Goal: Information Seeking & Learning: Learn about a topic

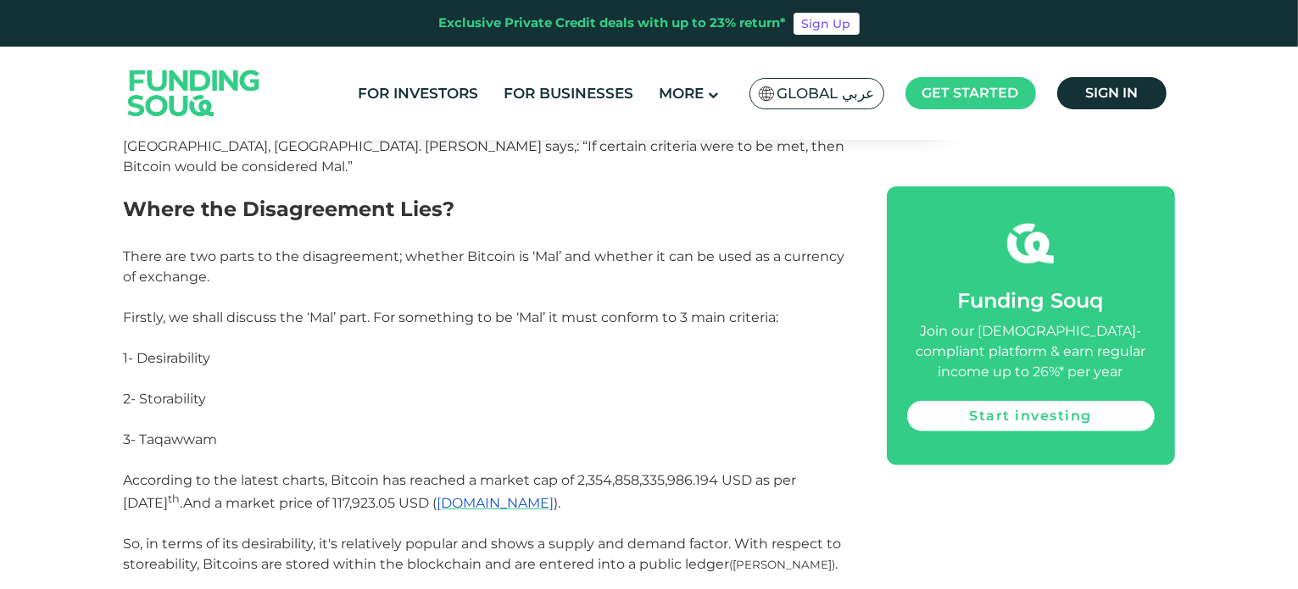
scroll to position [1845, 0]
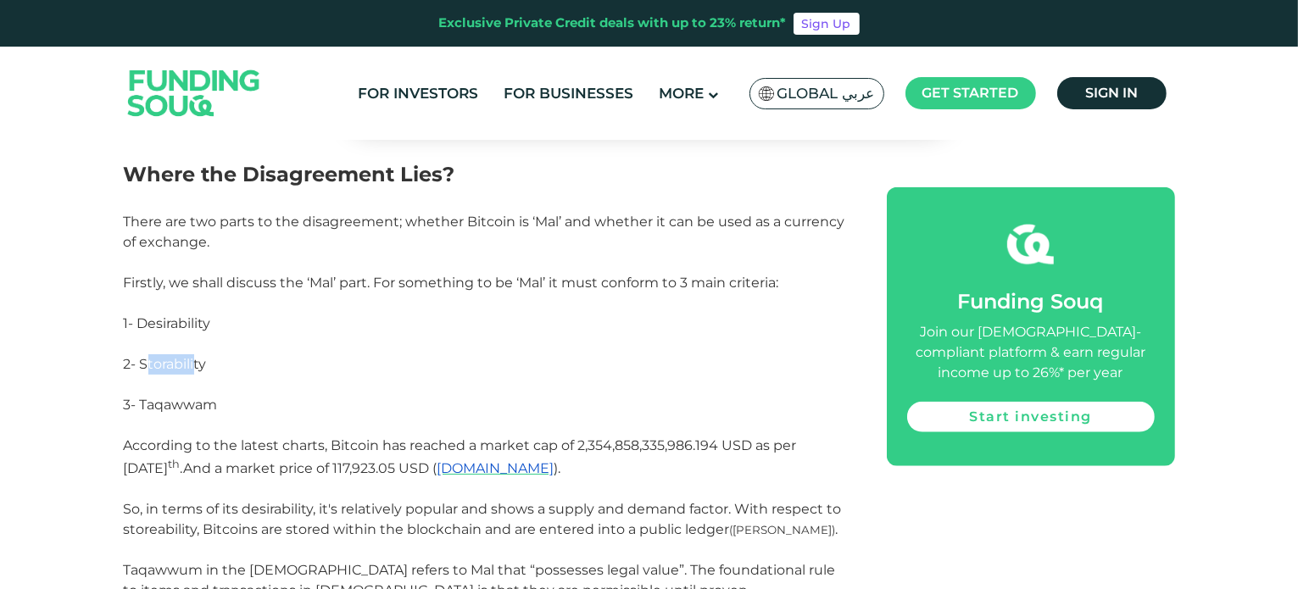
drag, startPoint x: 147, startPoint y: 364, endPoint x: 196, endPoint y: 359, distance: 49.5
click at [196, 359] on span "2- Storability" at bounding box center [165, 364] width 83 height 16
click at [214, 357] on p "2- Storability" at bounding box center [486, 375] width 725 height 41
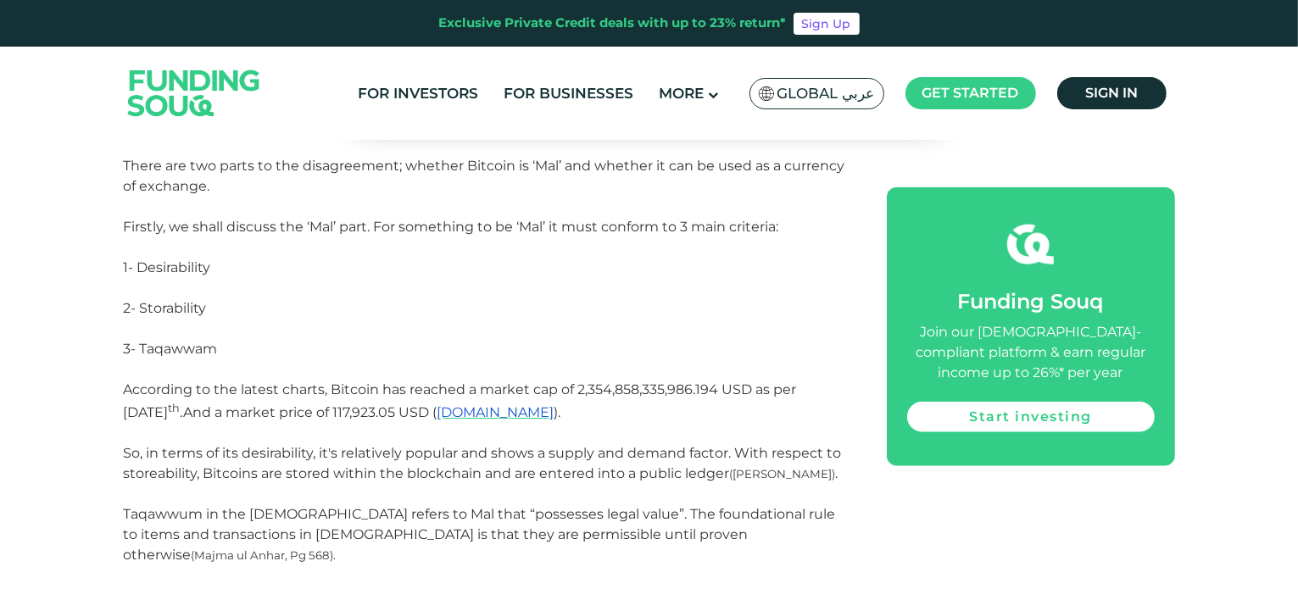
scroll to position [1930, 0]
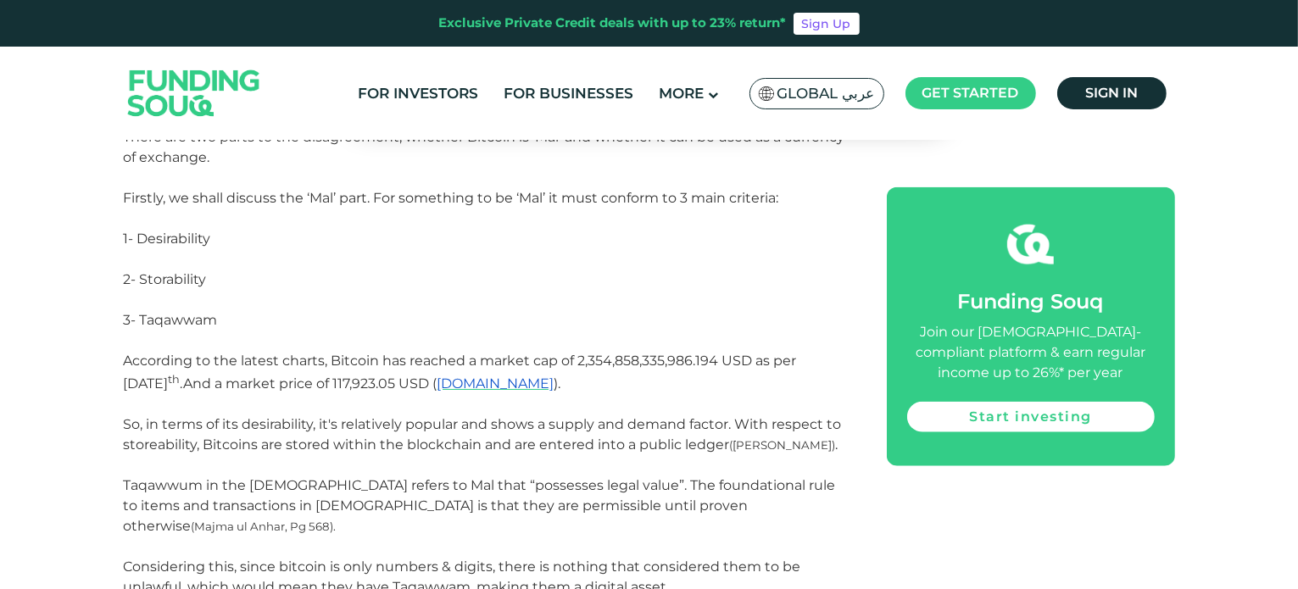
click at [254, 369] on p "According to the latest charts, Bitcoin has reached a market cap of 2,354,858,3…" at bounding box center [486, 383] width 725 height 64
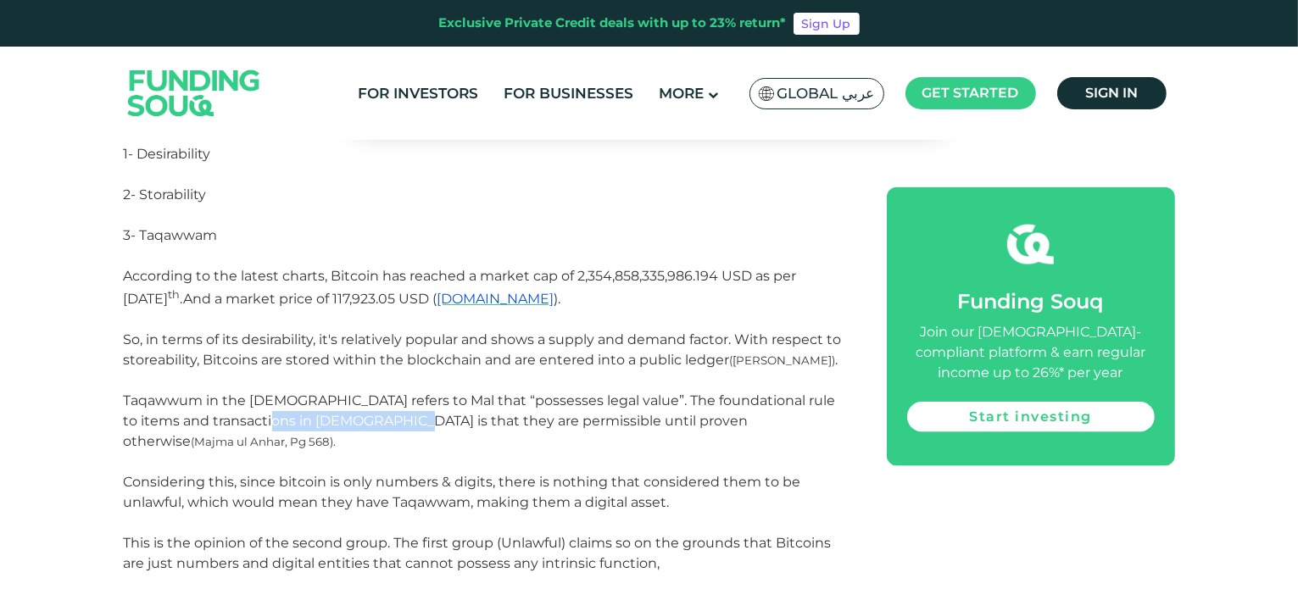
drag, startPoint x: 247, startPoint y: 411, endPoint x: 400, endPoint y: 408, distance: 153.5
click at [384, 410] on span "Taqawwum in the [DEMOGRAPHIC_DATA] refers to Mal that “possesses legal value”. …" at bounding box center [480, 421] width 712 height 57
click at [408, 407] on p "Taqawwum in the [DEMOGRAPHIC_DATA] refers to Mal that “possesses legal value”. …" at bounding box center [486, 431] width 725 height 81
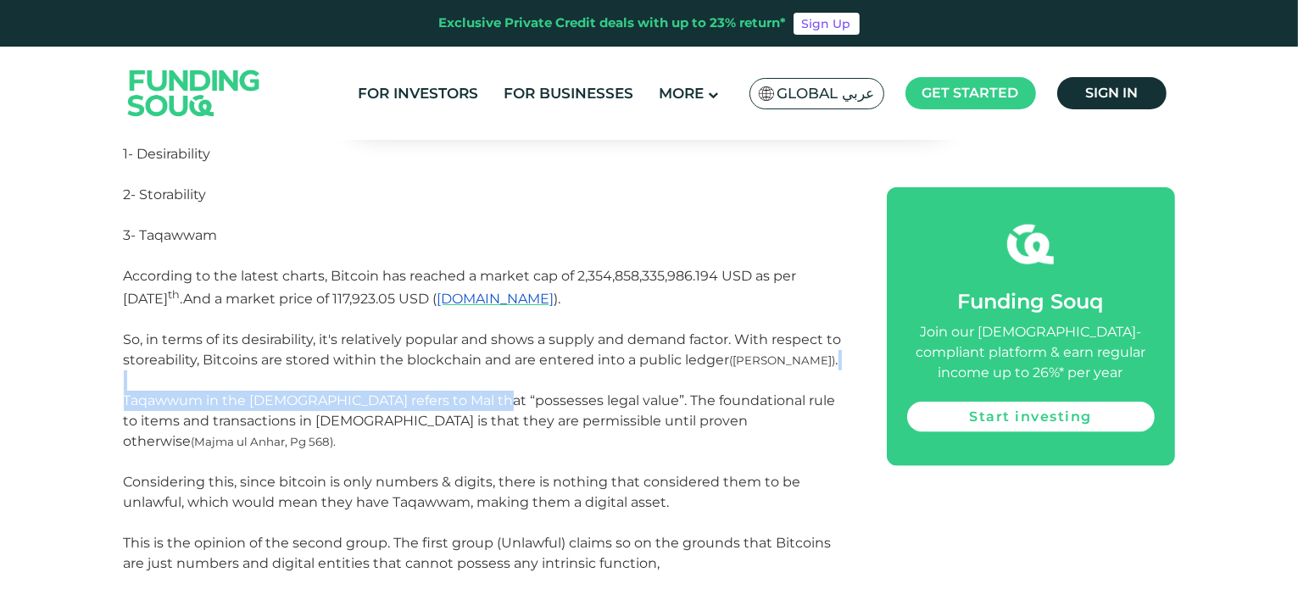
drag, startPoint x: 429, startPoint y: 387, endPoint x: 478, endPoint y: 393, distance: 49.5
click at [478, 393] on span "Taqawwum in the [DEMOGRAPHIC_DATA] refers to Mal that “possesses legal value”. …" at bounding box center [480, 421] width 712 height 57
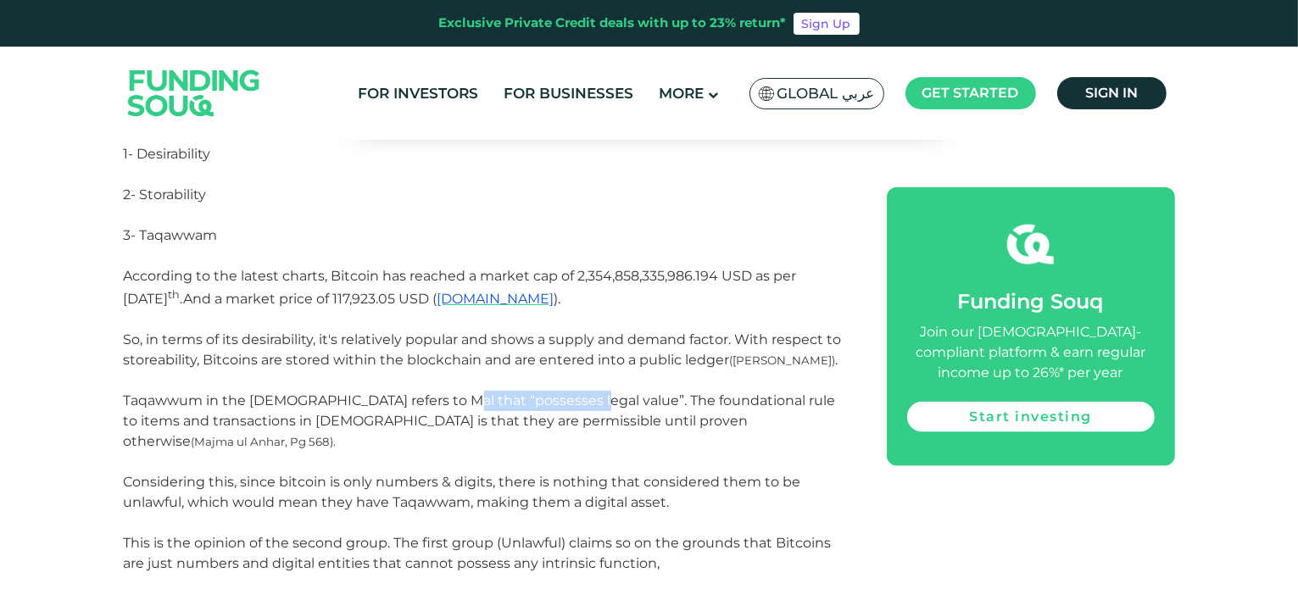
drag, startPoint x: 443, startPoint y: 394, endPoint x: 577, endPoint y: 399, distance: 134.1
click at [577, 399] on span "Taqawwum in the [DEMOGRAPHIC_DATA] refers to Mal that “possesses legal value”. …" at bounding box center [480, 421] width 712 height 57
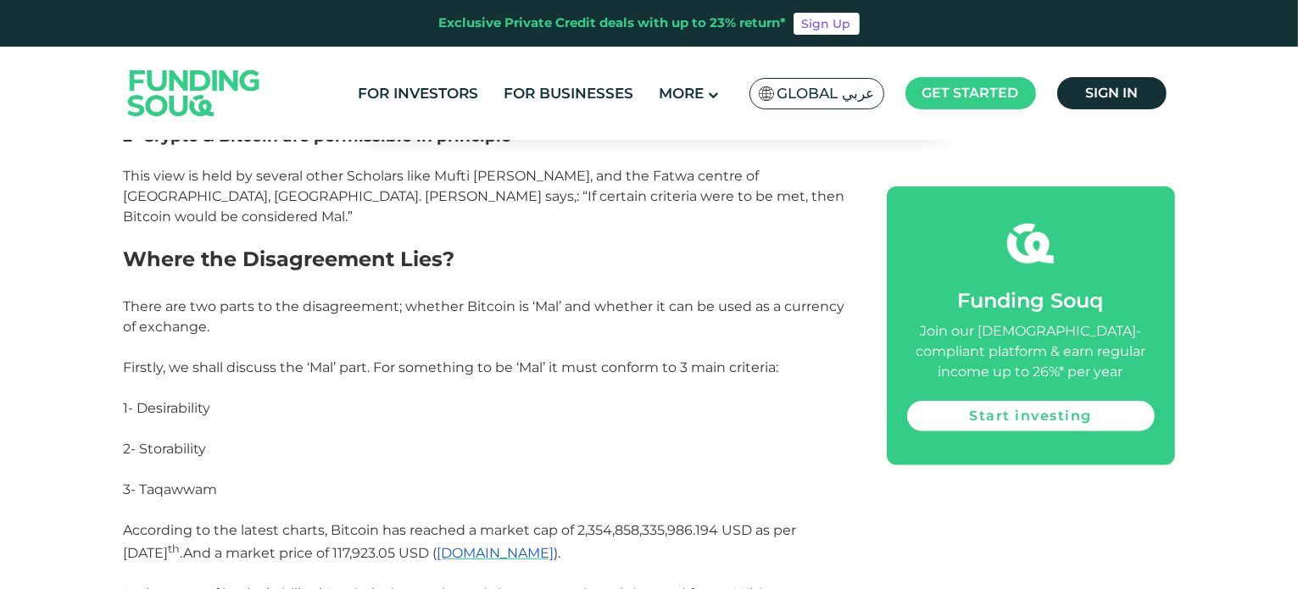
scroll to position [1591, 0]
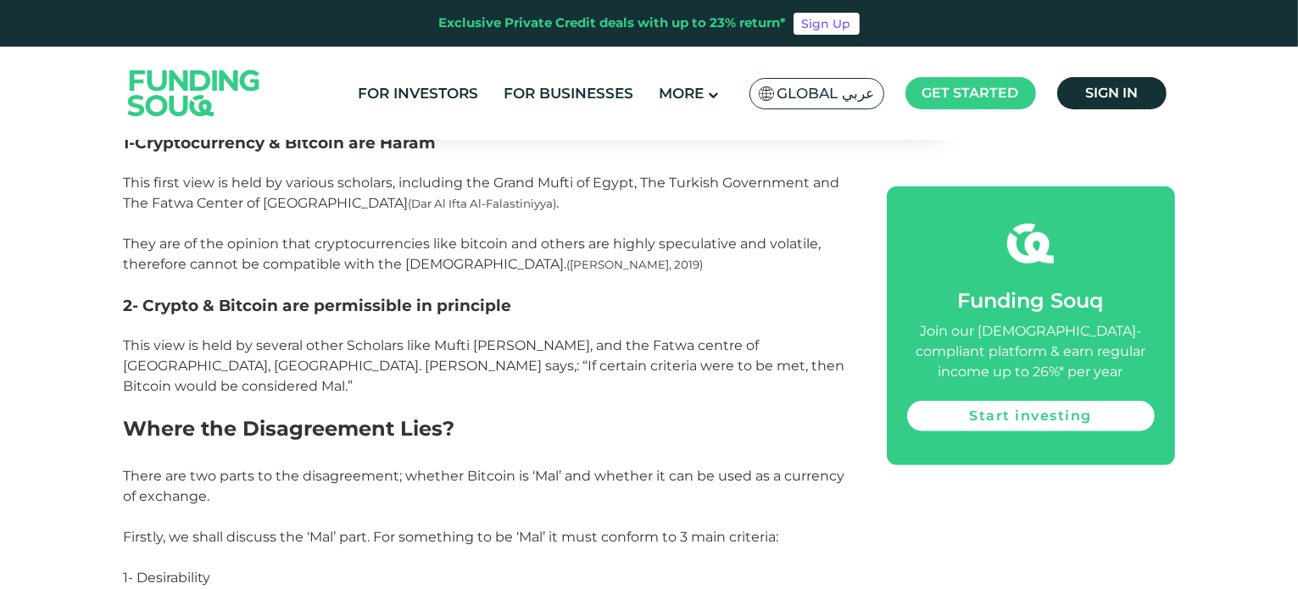
click at [348, 349] on span "This view is held by several other Scholars like Mufti [PERSON_NAME], and the F…" at bounding box center [485, 366] width 722 height 57
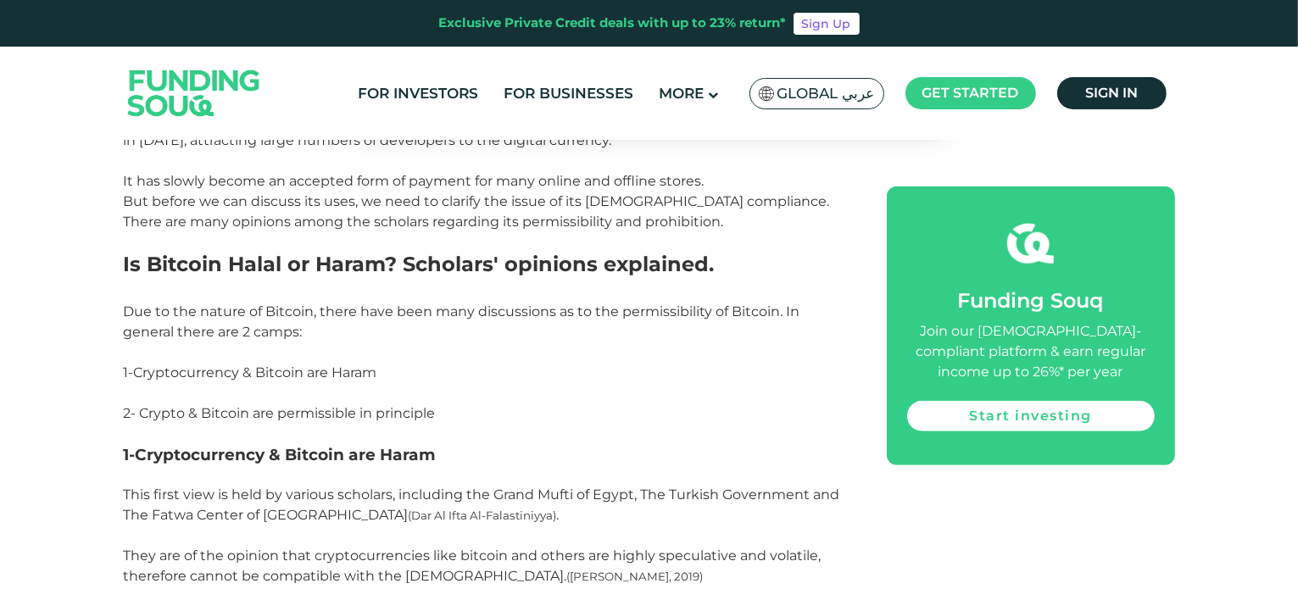
scroll to position [1252, 0]
